Goal: Check status: Check status

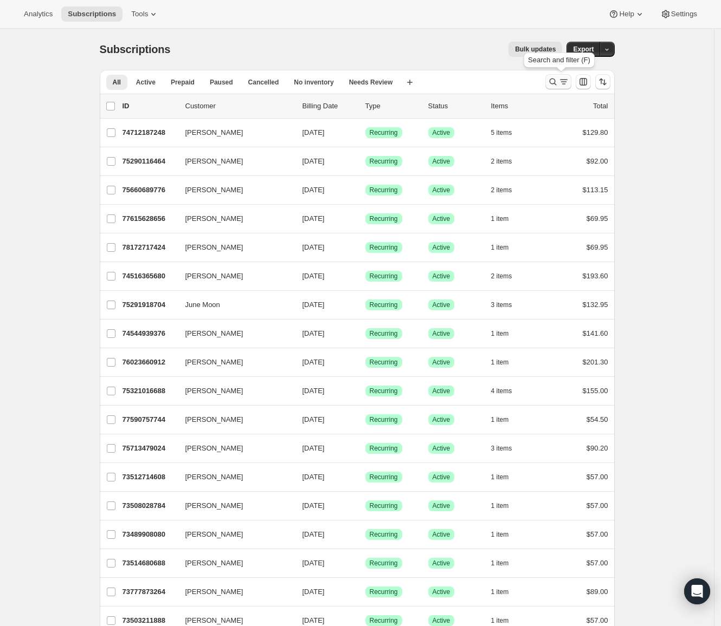
click at [548, 83] on button "Search and filter results" at bounding box center [558, 81] width 26 height 15
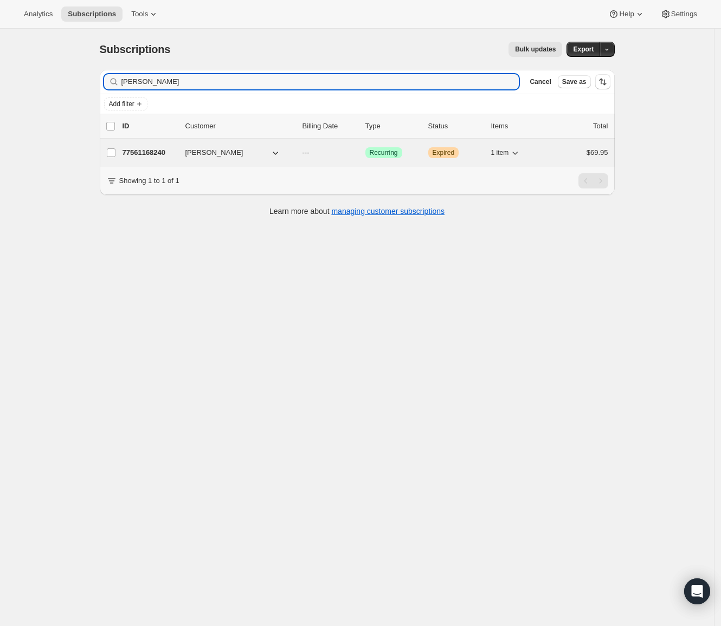
type input "[PERSON_NAME]"
click at [149, 149] on p "77561168240" at bounding box center [149, 152] width 54 height 11
